Goal: Check status: Check status

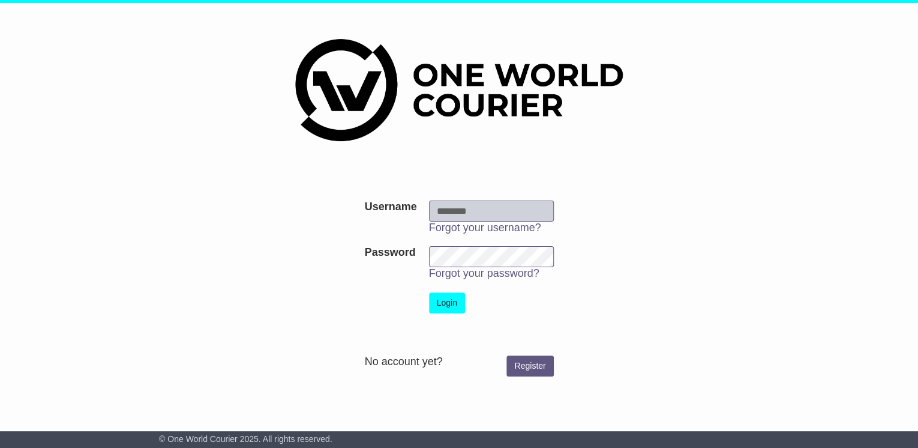
type input "**********"
click at [449, 304] on button "Login" at bounding box center [447, 302] width 36 height 21
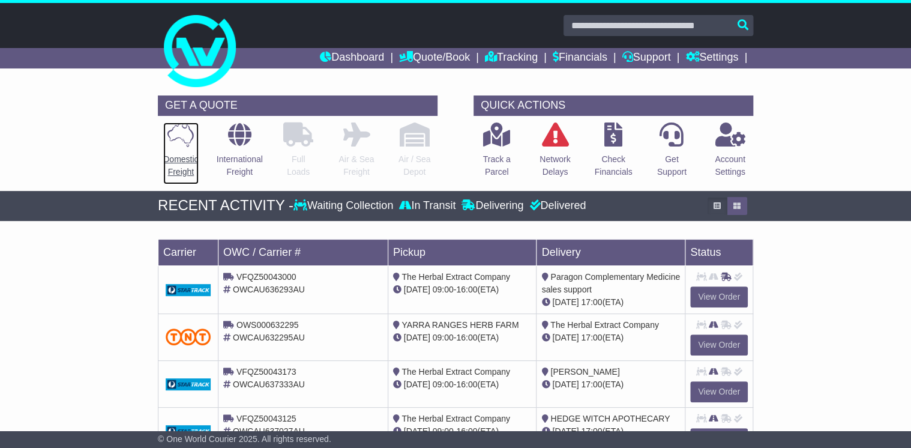
click at [185, 132] on icon at bounding box center [180, 134] width 26 height 25
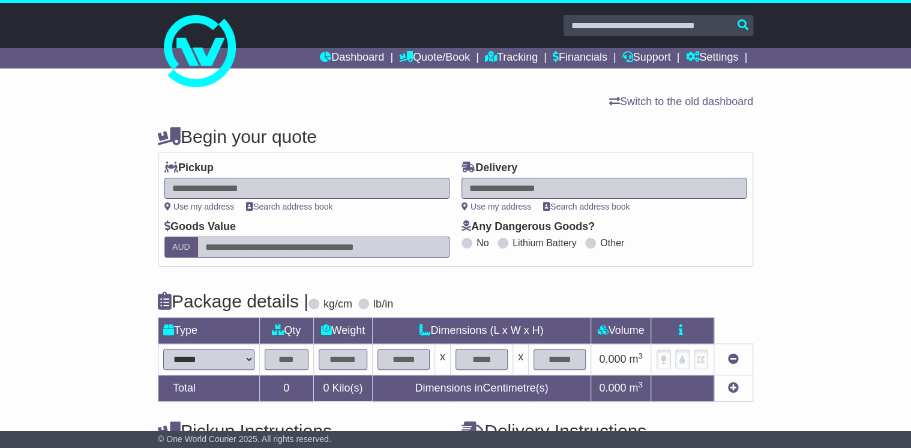
click at [232, 185] on div at bounding box center [306, 188] width 285 height 21
click at [511, 52] on link "Tracking" at bounding box center [511, 58] width 53 height 20
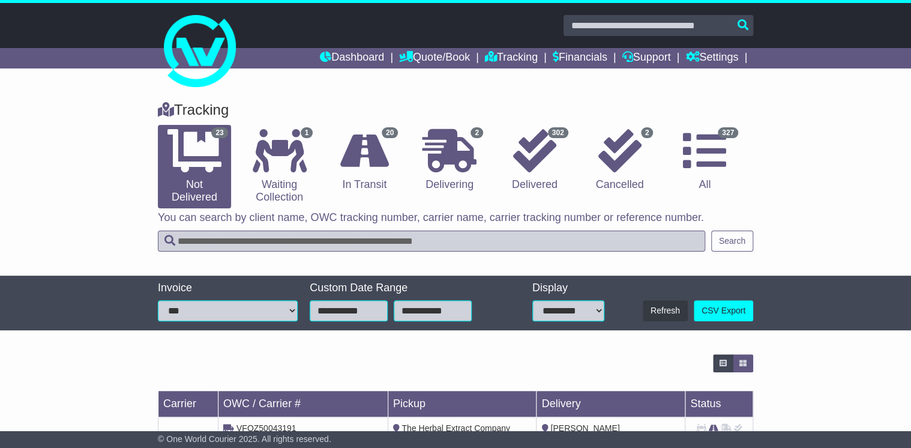
click at [202, 247] on input "text" at bounding box center [431, 240] width 547 height 21
type input "********"
click at [725, 236] on button "Search" at bounding box center [732, 240] width 42 height 21
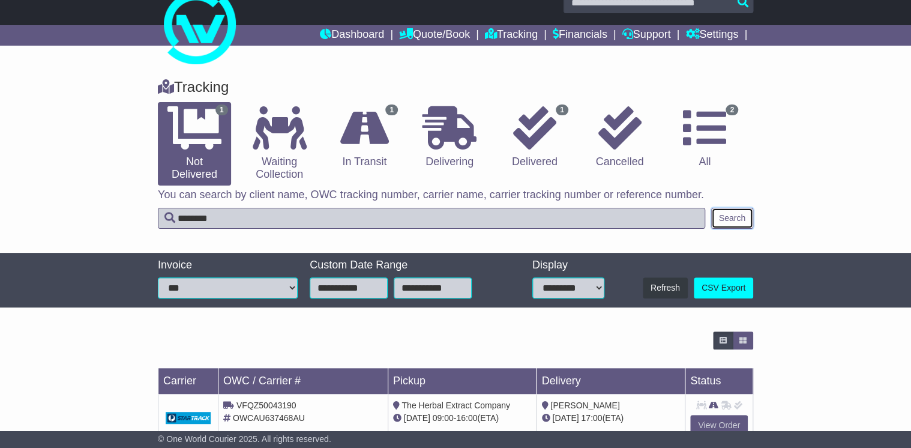
scroll to position [58, 0]
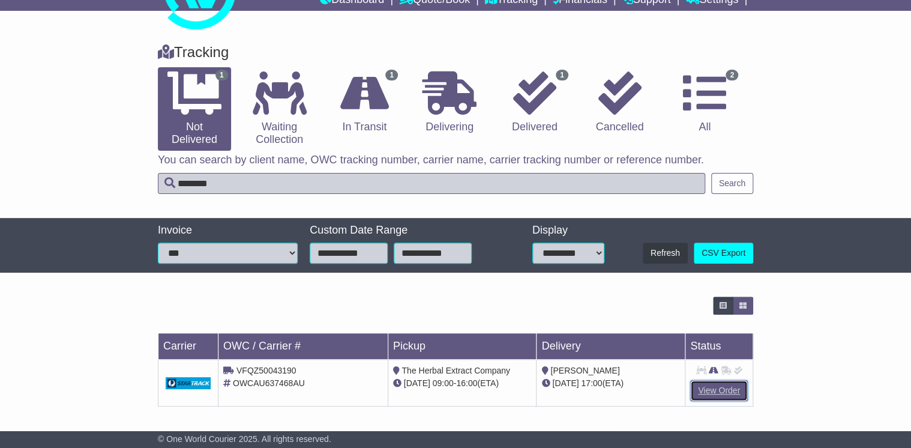
click at [727, 390] on link "View Order" at bounding box center [719, 390] width 58 height 21
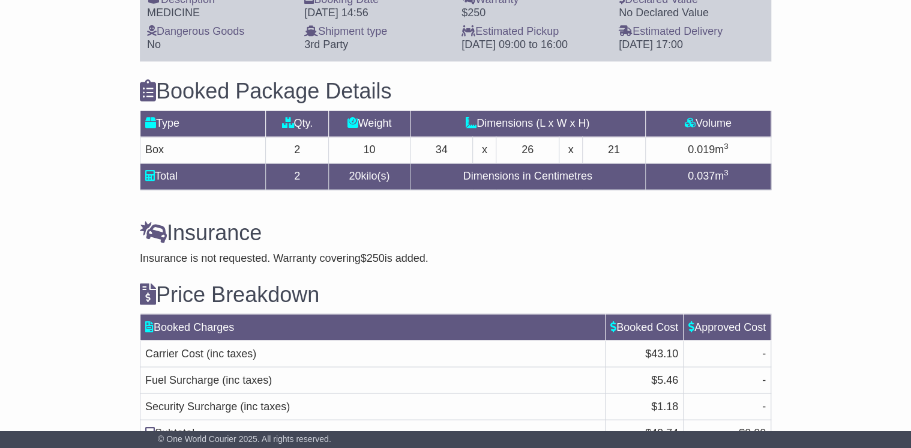
scroll to position [816, 0]
